Goal: Task Accomplishment & Management: Manage account settings

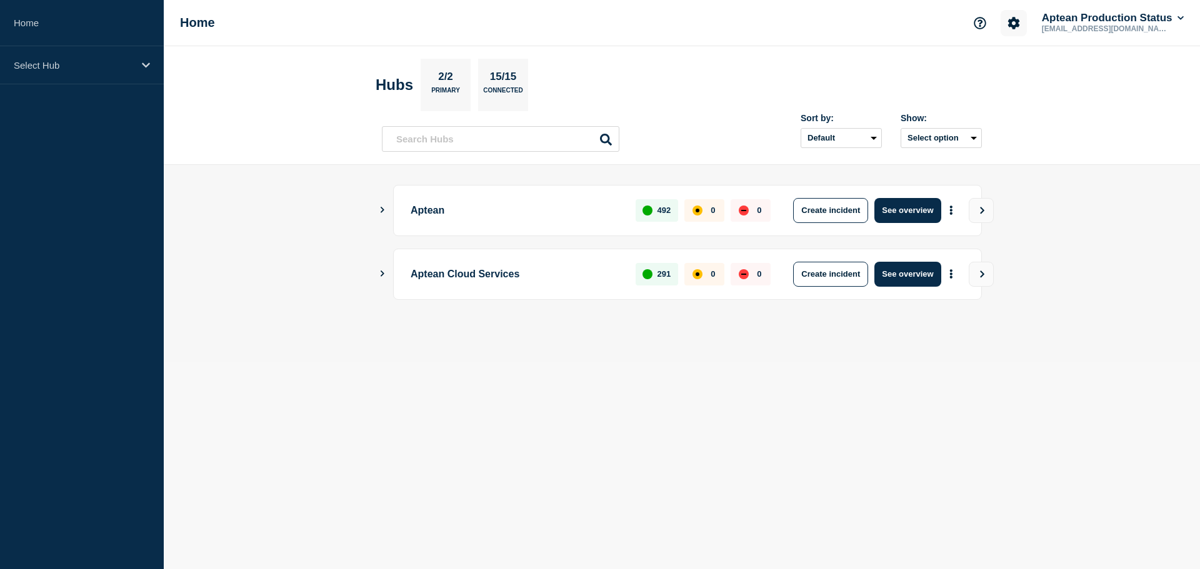
click at [1013, 18] on icon "Account settings" at bounding box center [1013, 23] width 12 height 12
click at [1008, 74] on link "Team Members" at bounding box center [1011, 74] width 64 height 11
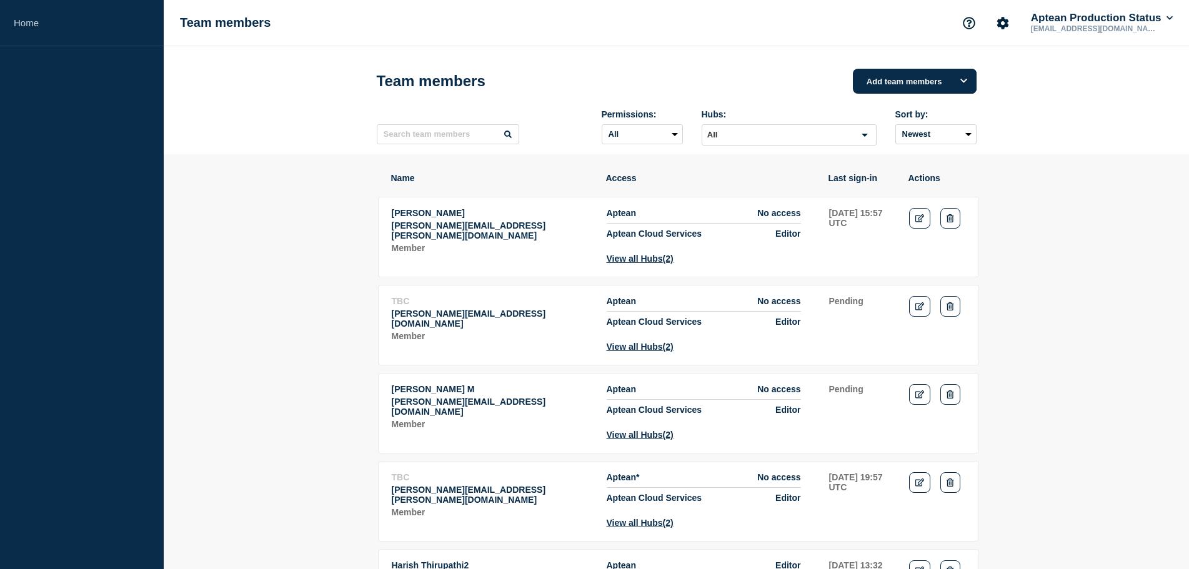
click at [886, 69] on div "Team members Add team members" at bounding box center [677, 80] width 600 height 37
click at [892, 79] on button "Add team members" at bounding box center [915, 81] width 124 height 25
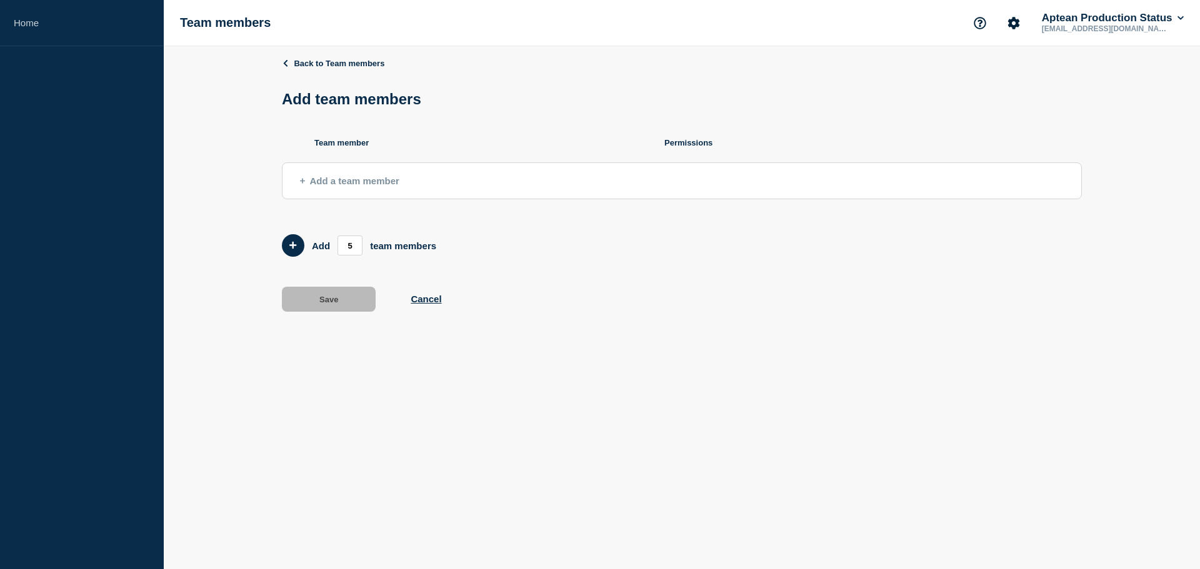
click at [322, 177] on button "Add a team member" at bounding box center [682, 180] width 800 height 37
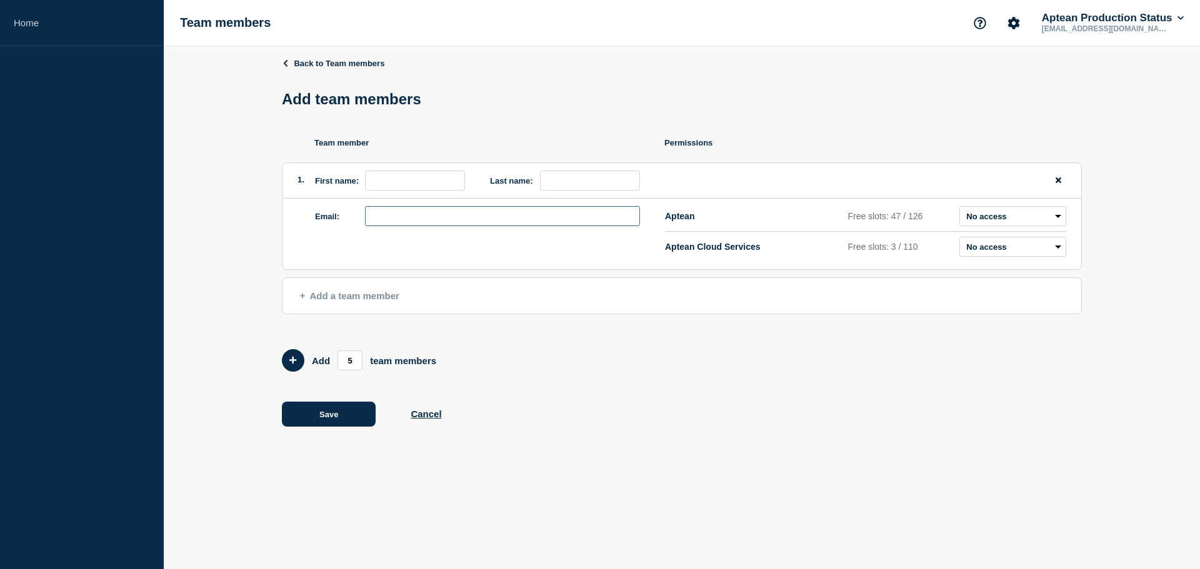
click at [395, 222] on input "email" at bounding box center [502, 216] width 275 height 20
paste input "[PERSON_NAME][EMAIL_ADDRESS][PERSON_NAME][DOMAIN_NAME]"
type input "[PERSON_NAME][EMAIL_ADDRESS][PERSON_NAME][DOMAIN_NAME]"
click at [1041, 215] on select "Admin Manager Editor No access" at bounding box center [1012, 216] width 107 height 20
select select "1"
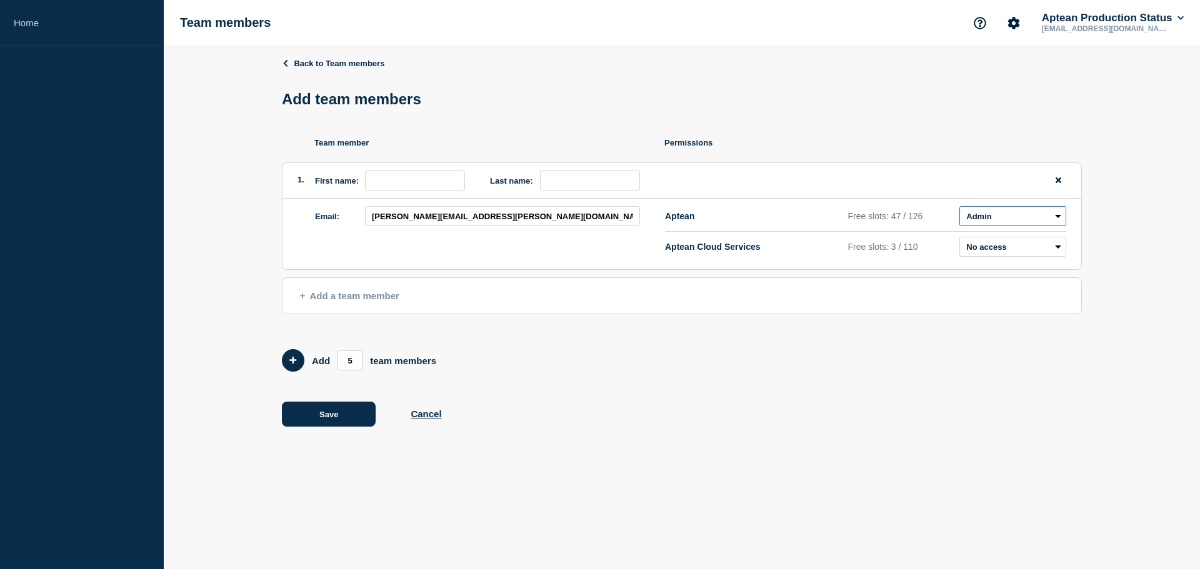
click at [959, 209] on select "Admin Manager Editor No access" at bounding box center [1012, 216] width 107 height 20
click at [1009, 247] on select "Admin Manager Editor No access" at bounding box center [1012, 247] width 107 height 20
select select "1"
click at [959, 240] on select "Admin Manager Editor No access" at bounding box center [1012, 247] width 107 height 20
click at [352, 411] on button "Save" at bounding box center [329, 414] width 94 height 25
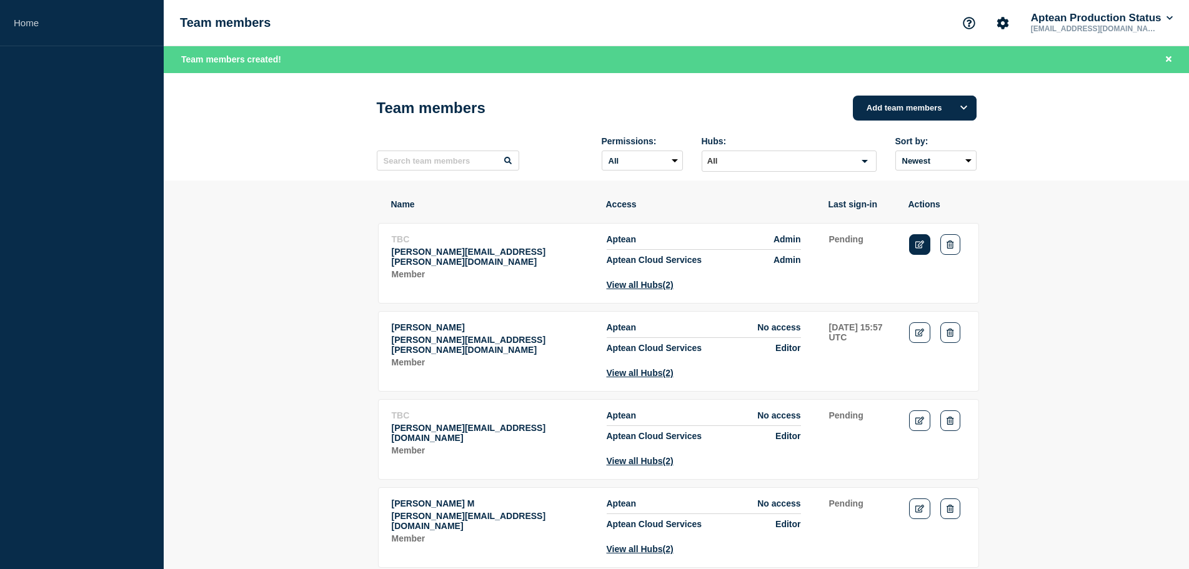
click at [921, 243] on link "Edit" at bounding box center [920, 244] width 22 height 21
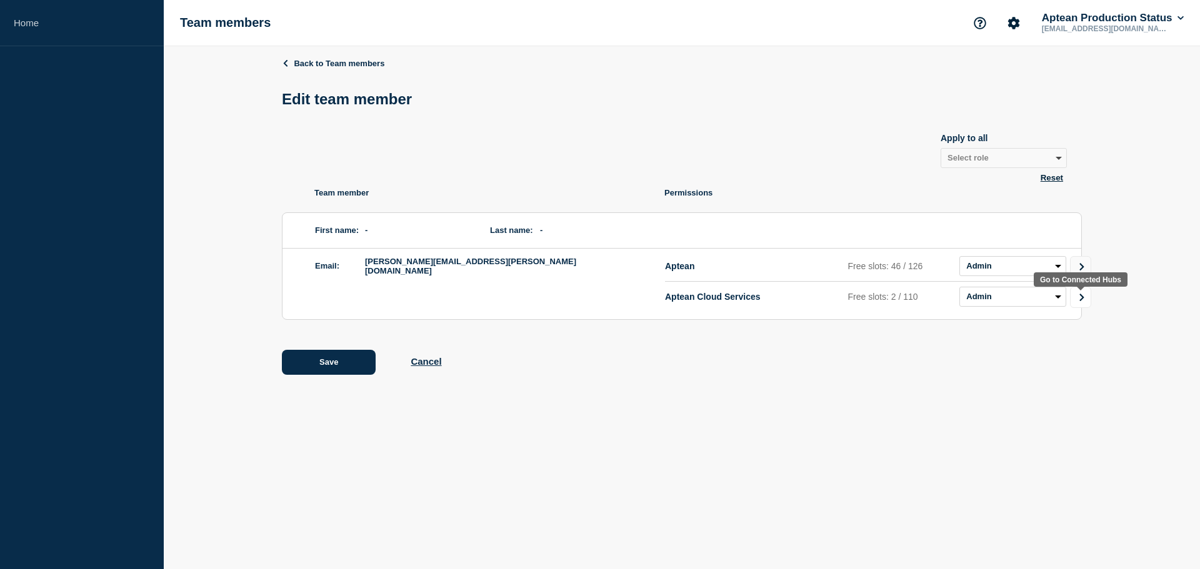
click at [1072, 299] on link "Go to Connected Hubs" at bounding box center [1080, 297] width 21 height 21
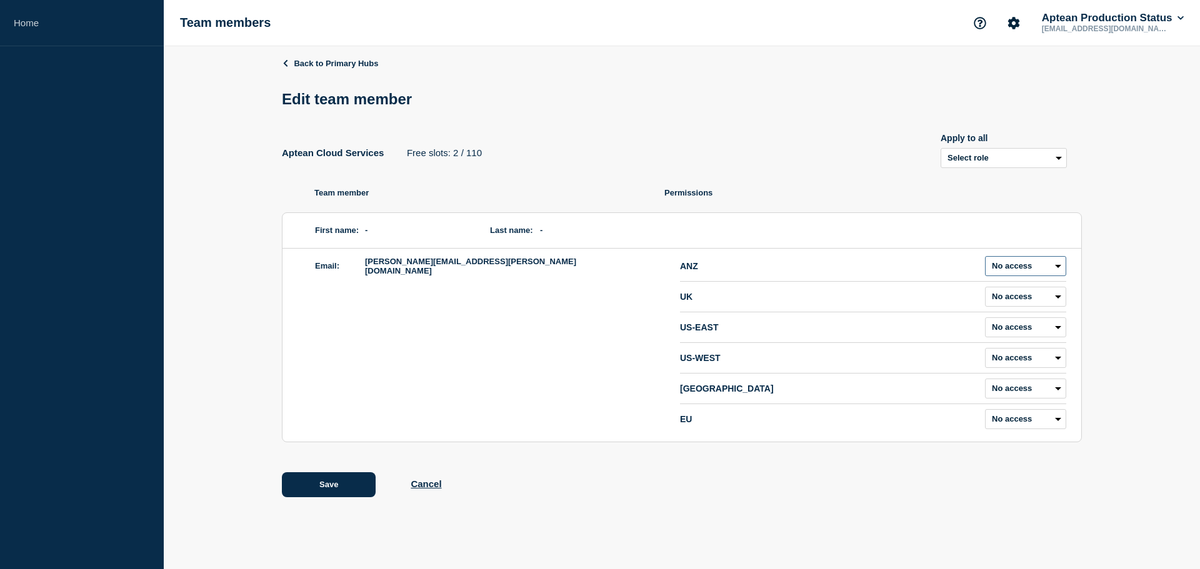
click at [1007, 263] on select "Admin Manager Editor No access" at bounding box center [1025, 266] width 81 height 20
select select "1"
click at [985, 259] on select "Admin Manager Editor No access" at bounding box center [1025, 266] width 81 height 20
click at [1009, 304] on select "Admin Manager Editor No access" at bounding box center [1025, 297] width 81 height 20
select select "1"
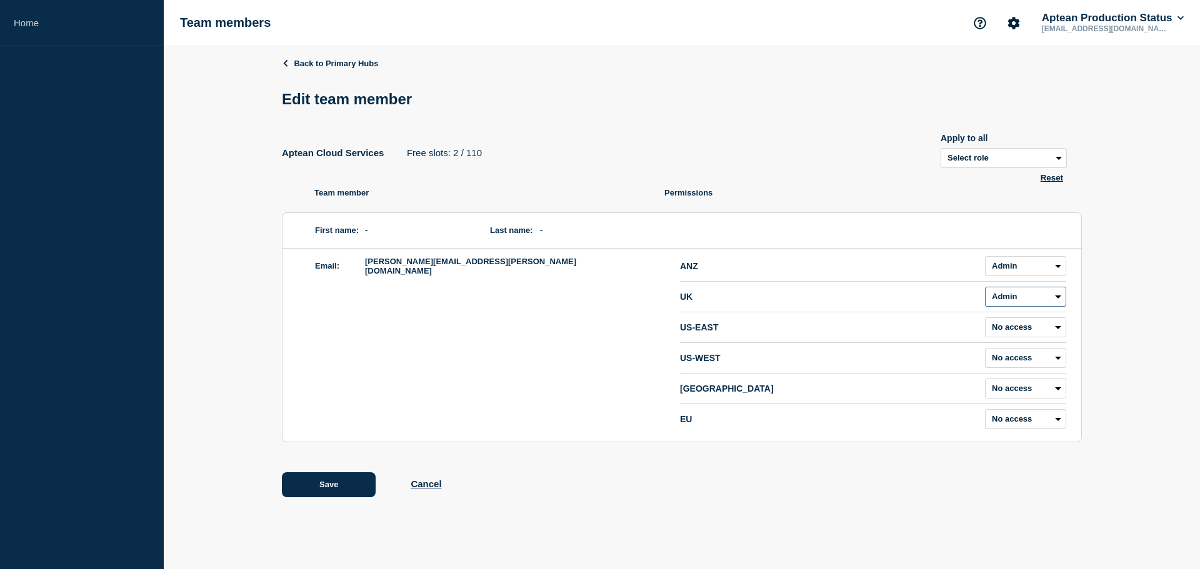
click at [985, 289] on select "Admin Manager Editor No access" at bounding box center [1025, 297] width 81 height 20
click at [1000, 164] on select "Select role Admin Manager Editor" at bounding box center [1003, 158] width 126 height 20
select select "1"
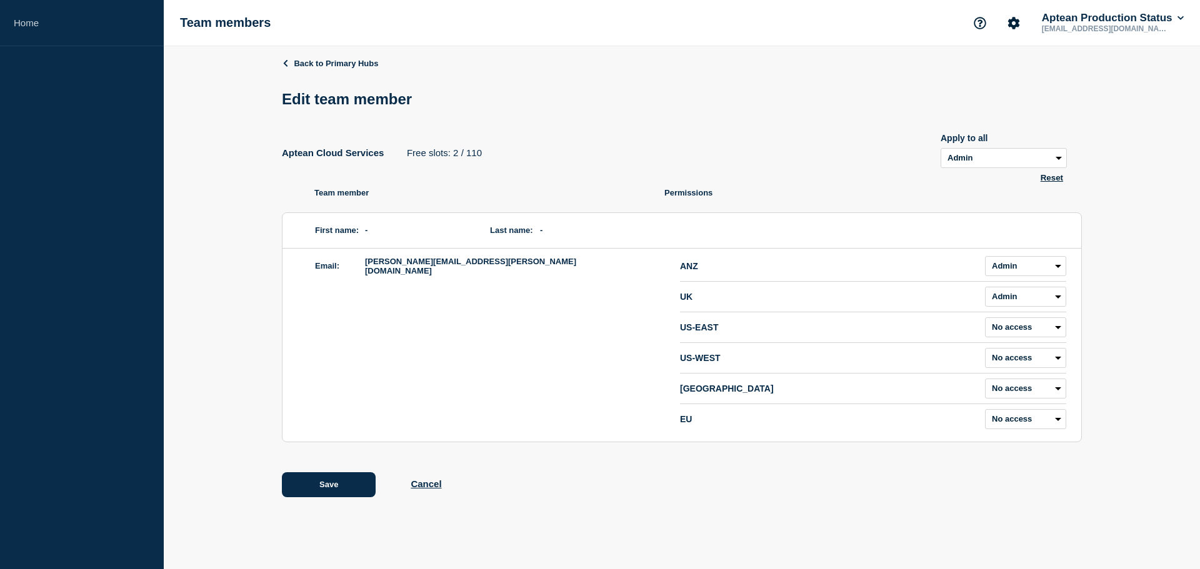
select select "1"
click at [341, 489] on button "Save" at bounding box center [329, 484] width 94 height 25
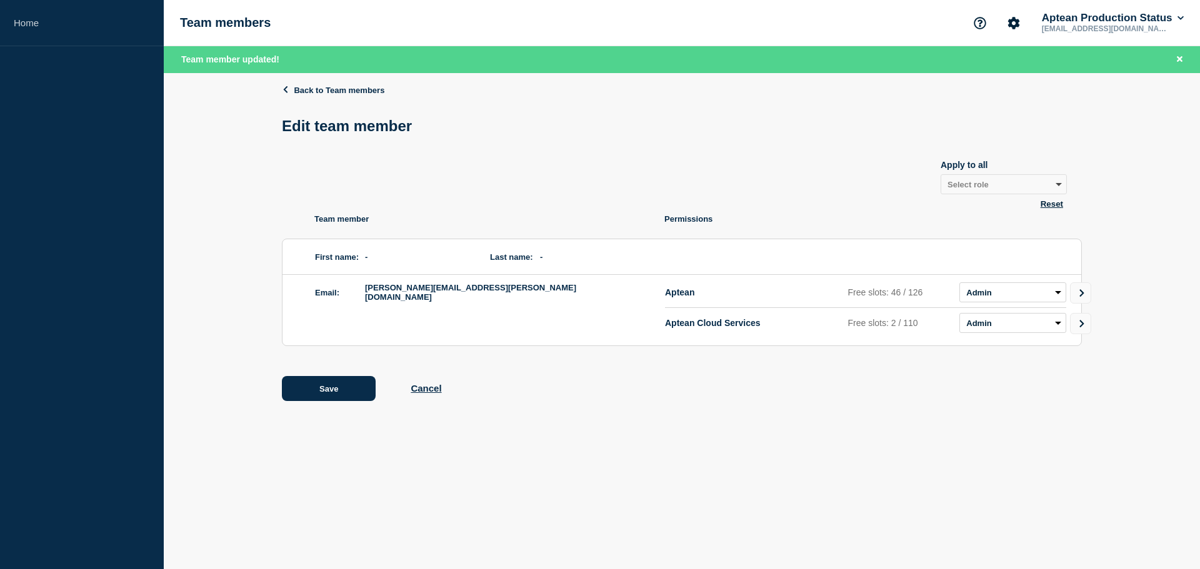
click at [1056, 207] on button "Reset" at bounding box center [1052, 204] width 30 height 11
select select "3"
click at [1046, 190] on select "Select role Admin Manager Editor" at bounding box center [1003, 184] width 126 height 20
select select "2"
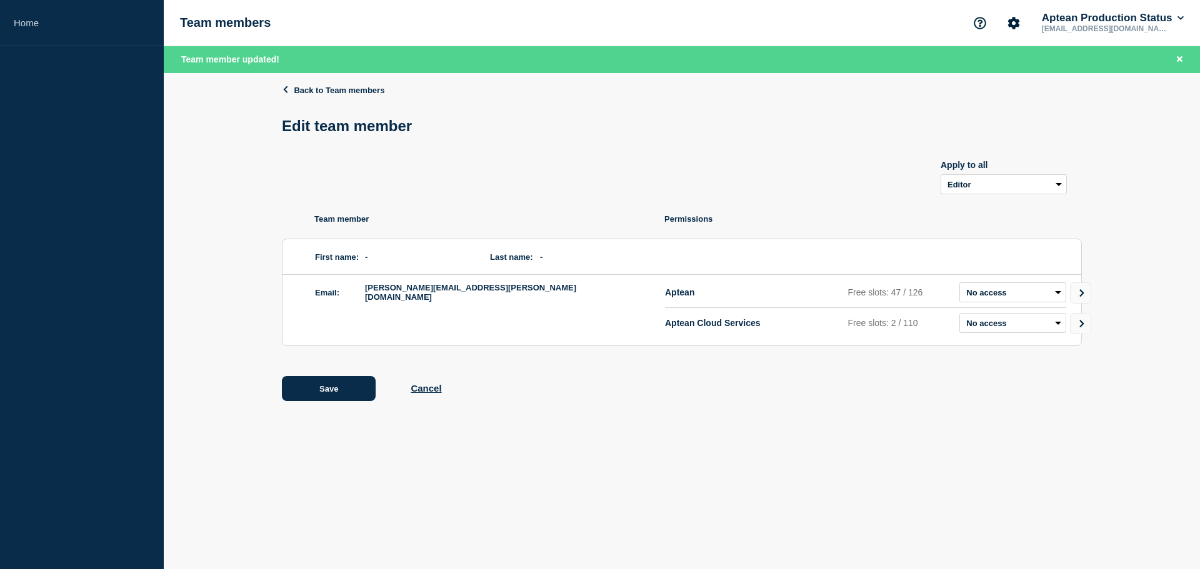
select select "2"
click at [350, 394] on button "Save" at bounding box center [329, 388] width 94 height 25
